Goal: Information Seeking & Learning: Find specific fact

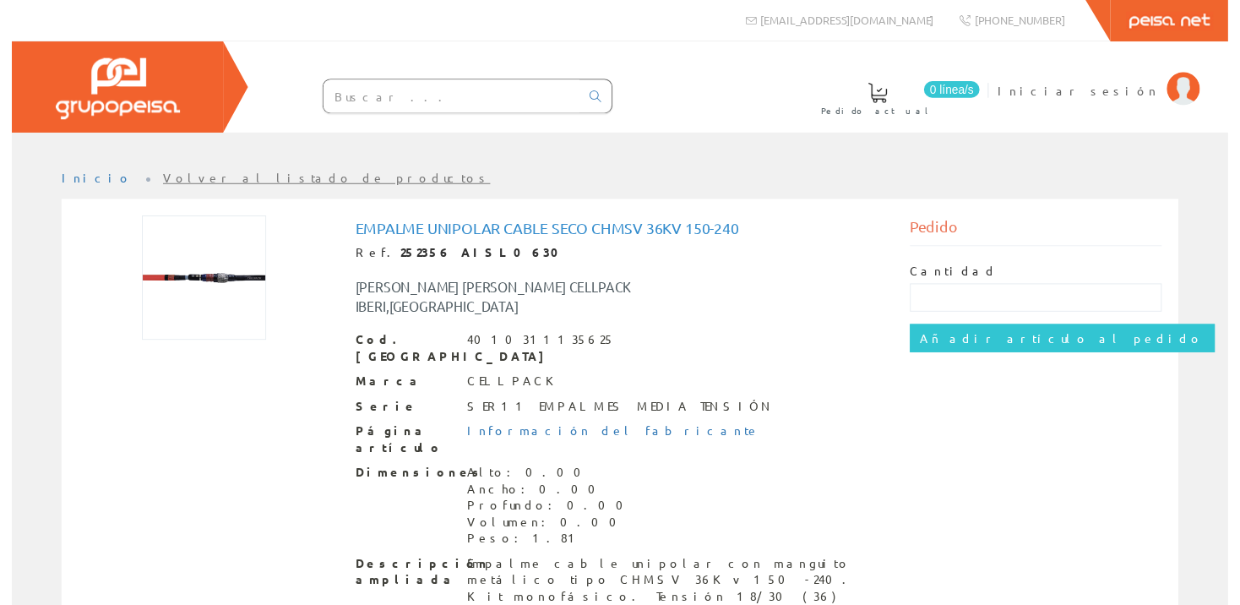
scroll to position [19, 0]
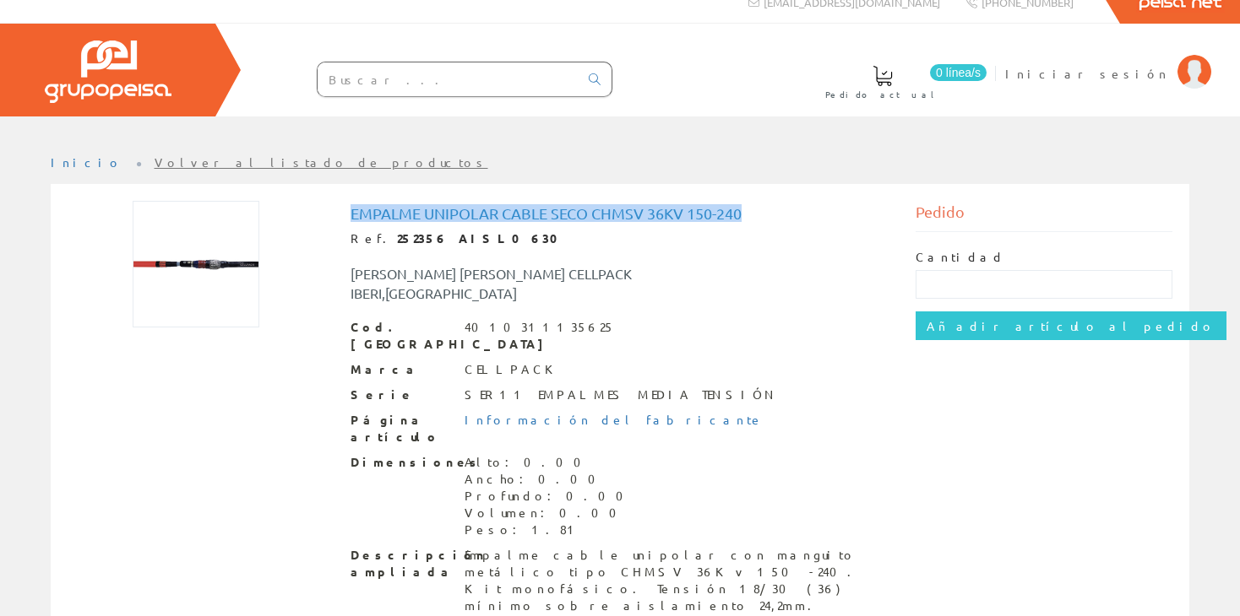
drag, startPoint x: 350, startPoint y: 215, endPoint x: 747, endPoint y: 211, distance: 396.1
click at [747, 211] on h1 "Empalme unipolar cable seco chmsv 36kv 150-240" at bounding box center [620, 213] width 540 height 17
copy h1 "Empalme unipolar cable seco chmsv 36kv 150-240"
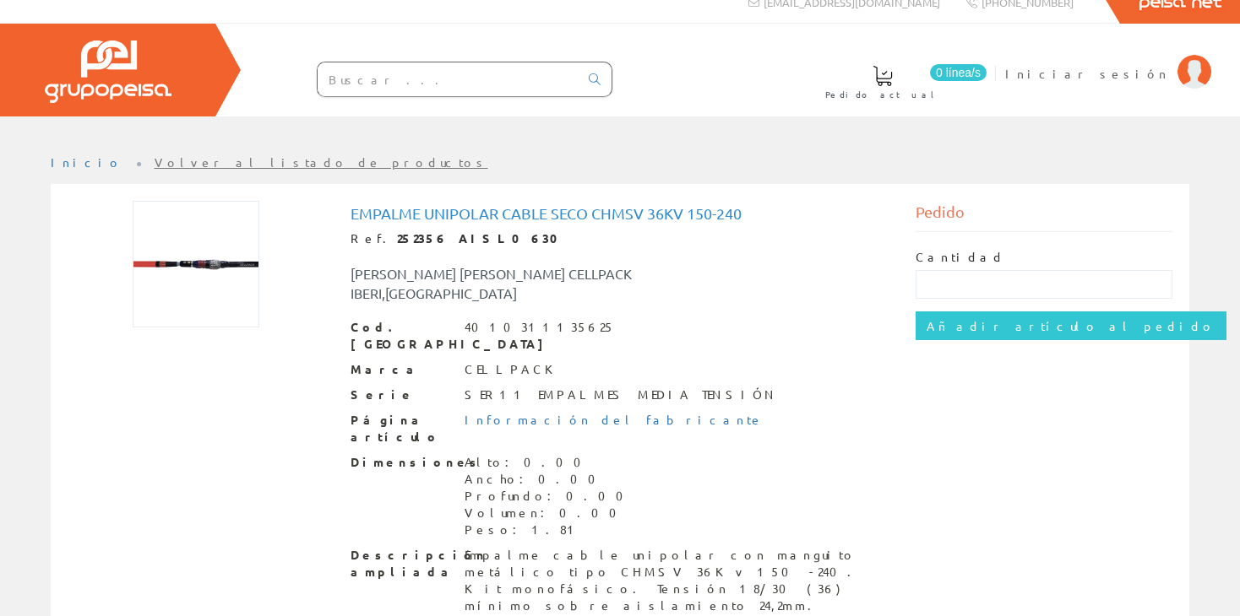
click at [531, 86] on input "text" at bounding box center [448, 79] width 261 height 34
paste input "Empalme unipolar cable seco chmsv 36kv 150-240"
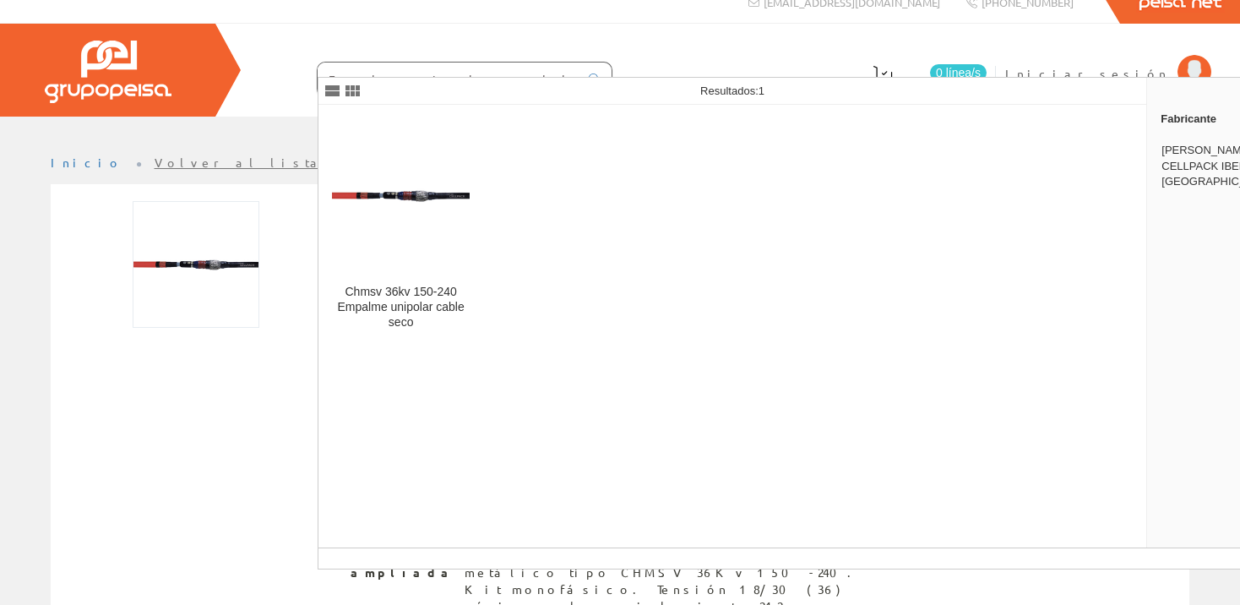
drag, startPoint x: 600, startPoint y: 75, endPoint x: 581, endPoint y: 76, distance: 19.4
click at [578, 76] on input "Empalme unipolar cable seco chmsv 36kv 150-240" at bounding box center [448, 79] width 261 height 34
click at [578, 71] on input "Empalme unipolar cable seco chmsv 36kv 14050-2" at bounding box center [448, 79] width 261 height 34
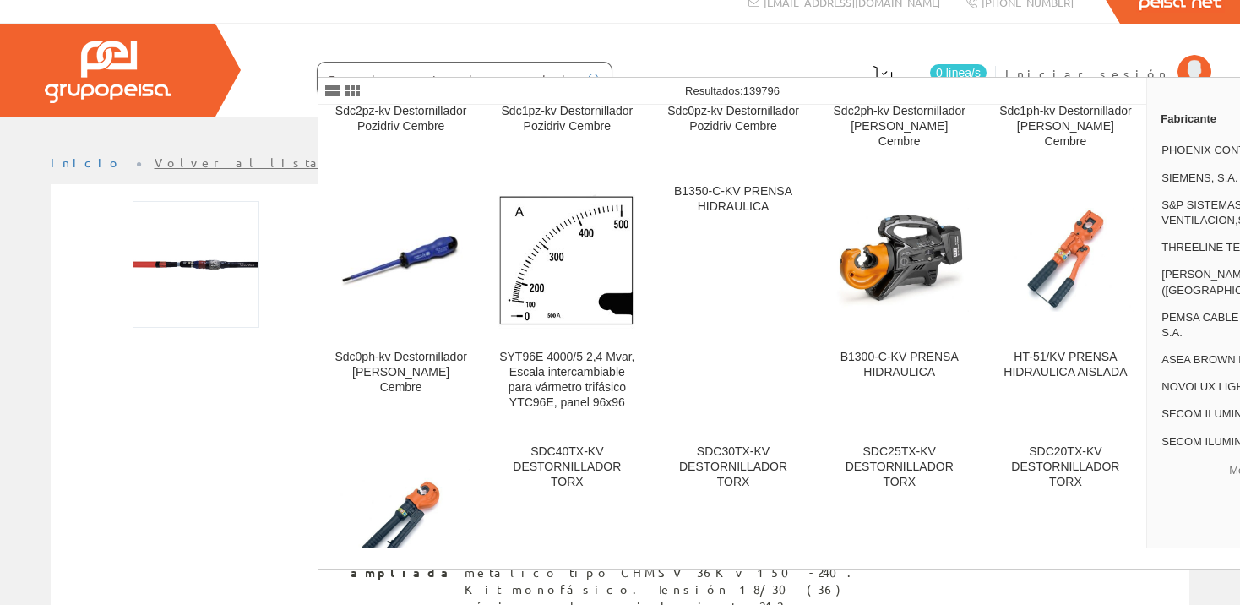
scroll to position [2618, 0]
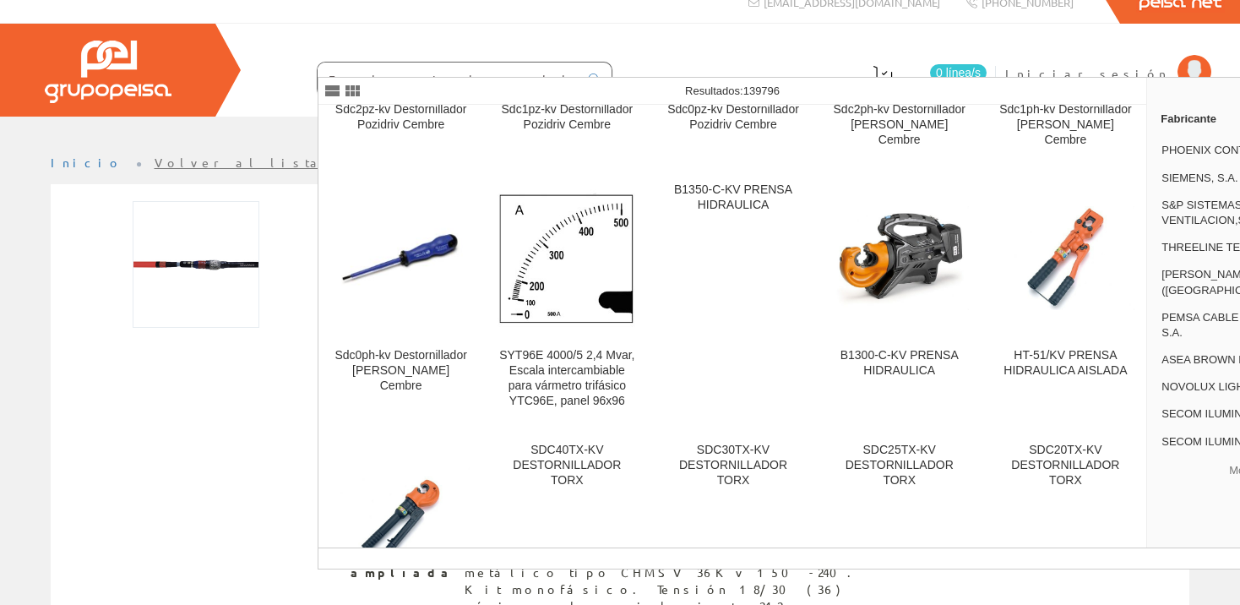
type input "Empalme unipolar cable seco chmsv 36kv 400"
click at [854, 35] on div "0 línea/s Pedido actual Iniciar sesión" at bounding box center [620, 70] width 1240 height 93
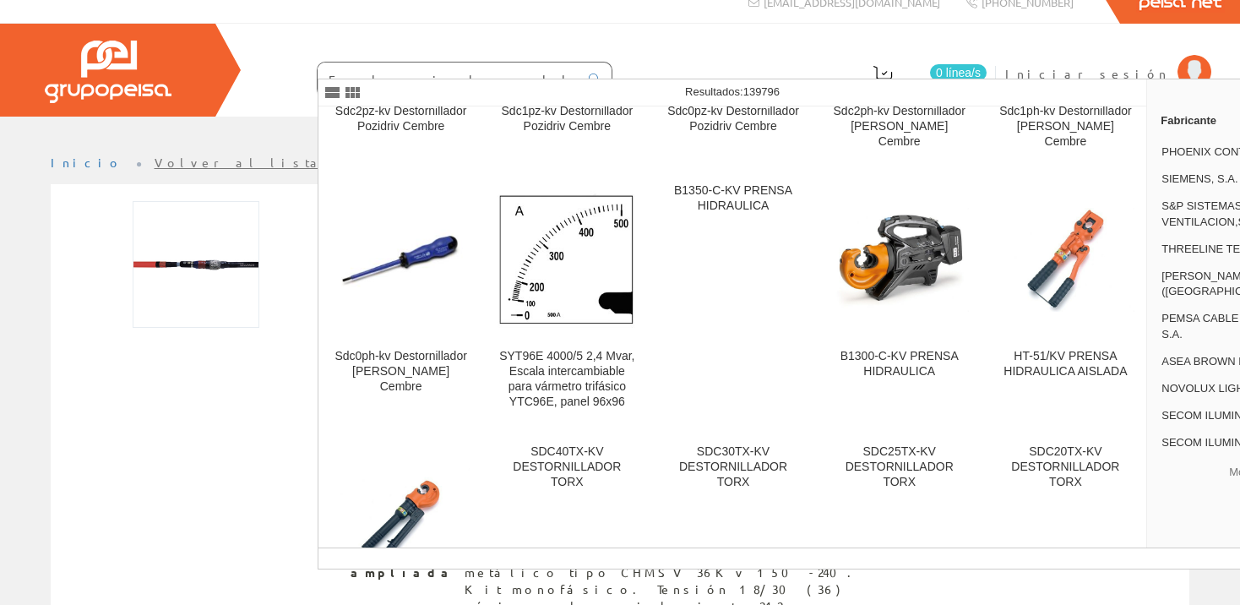
scroll to position [0, 0]
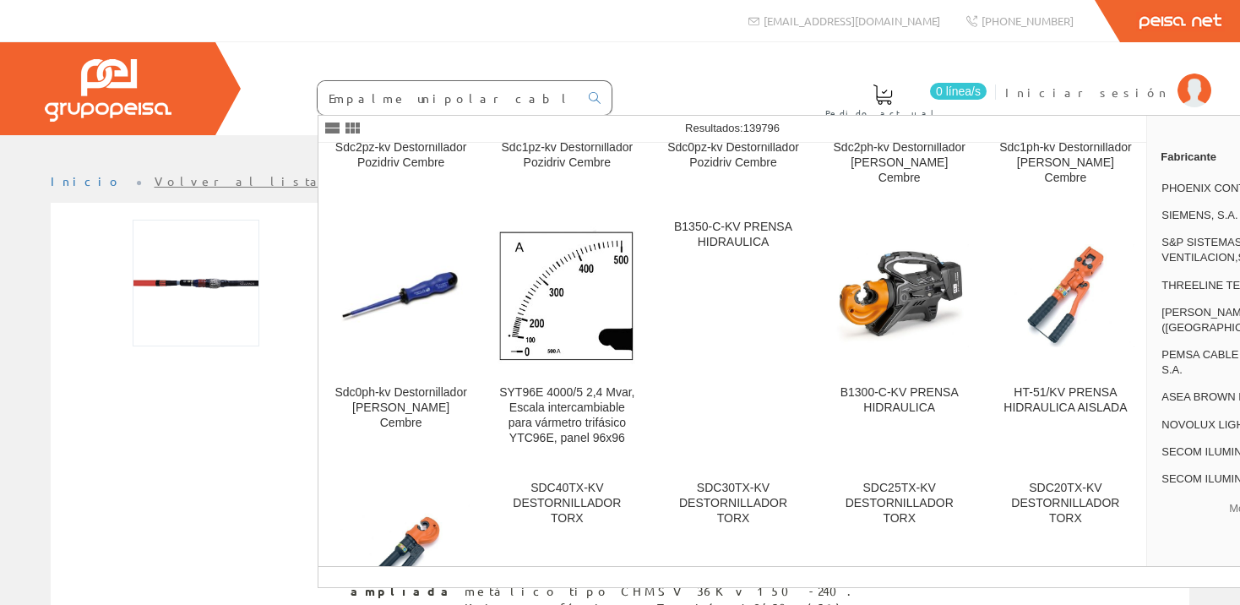
click at [206, 180] on link "Volver al listado de productos" at bounding box center [322, 180] width 334 height 15
